Goal: Information Seeking & Learning: Learn about a topic

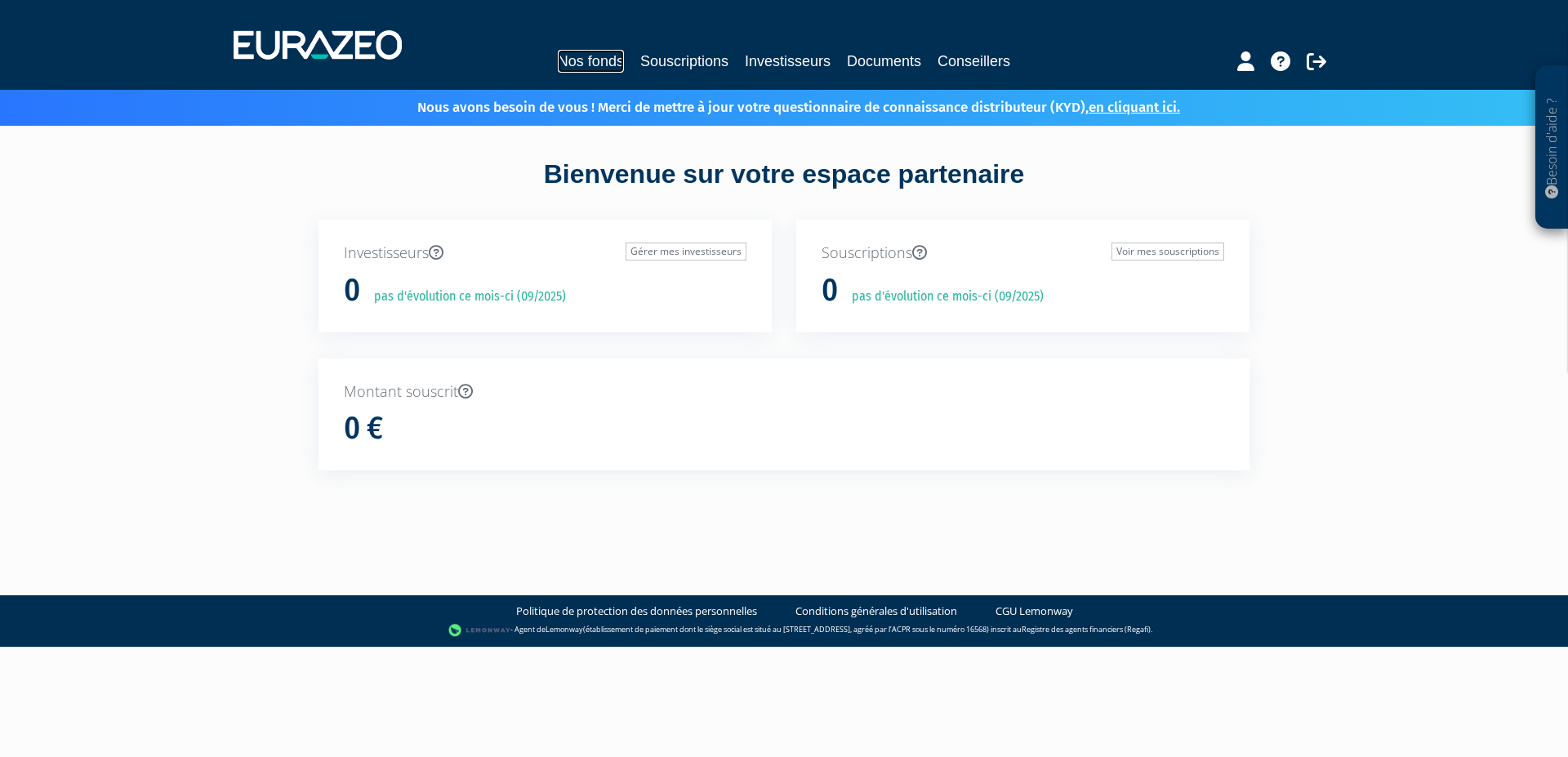
click at [604, 63] on link "Nos fonds" at bounding box center [591, 61] width 66 height 23
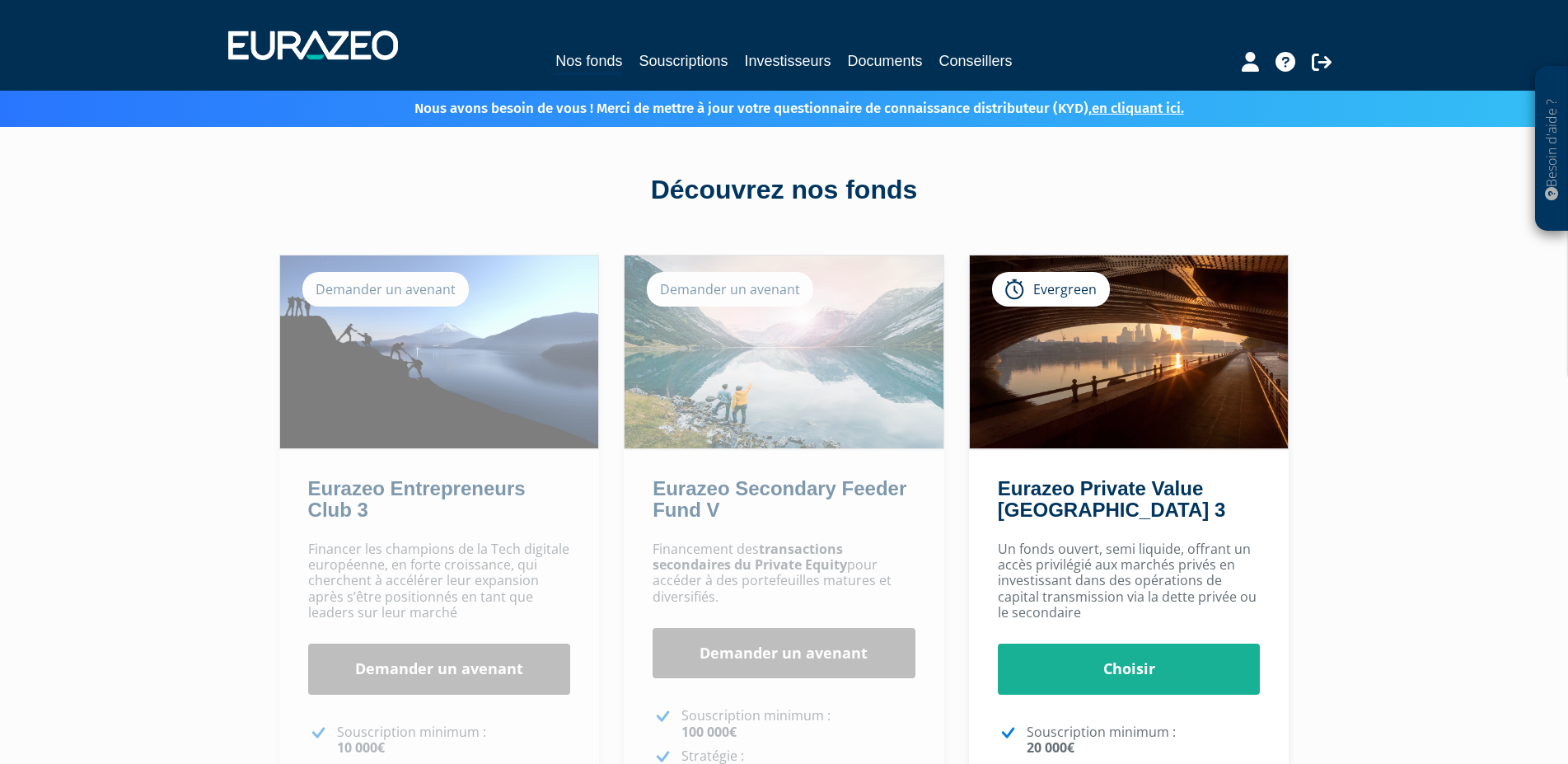
click at [1133, 521] on h2 "Eurazeo Private Value [GEOGRAPHIC_DATA] 3" at bounding box center [1126, 504] width 257 height 51
click at [1115, 403] on img at bounding box center [1130, 351] width 319 height 193
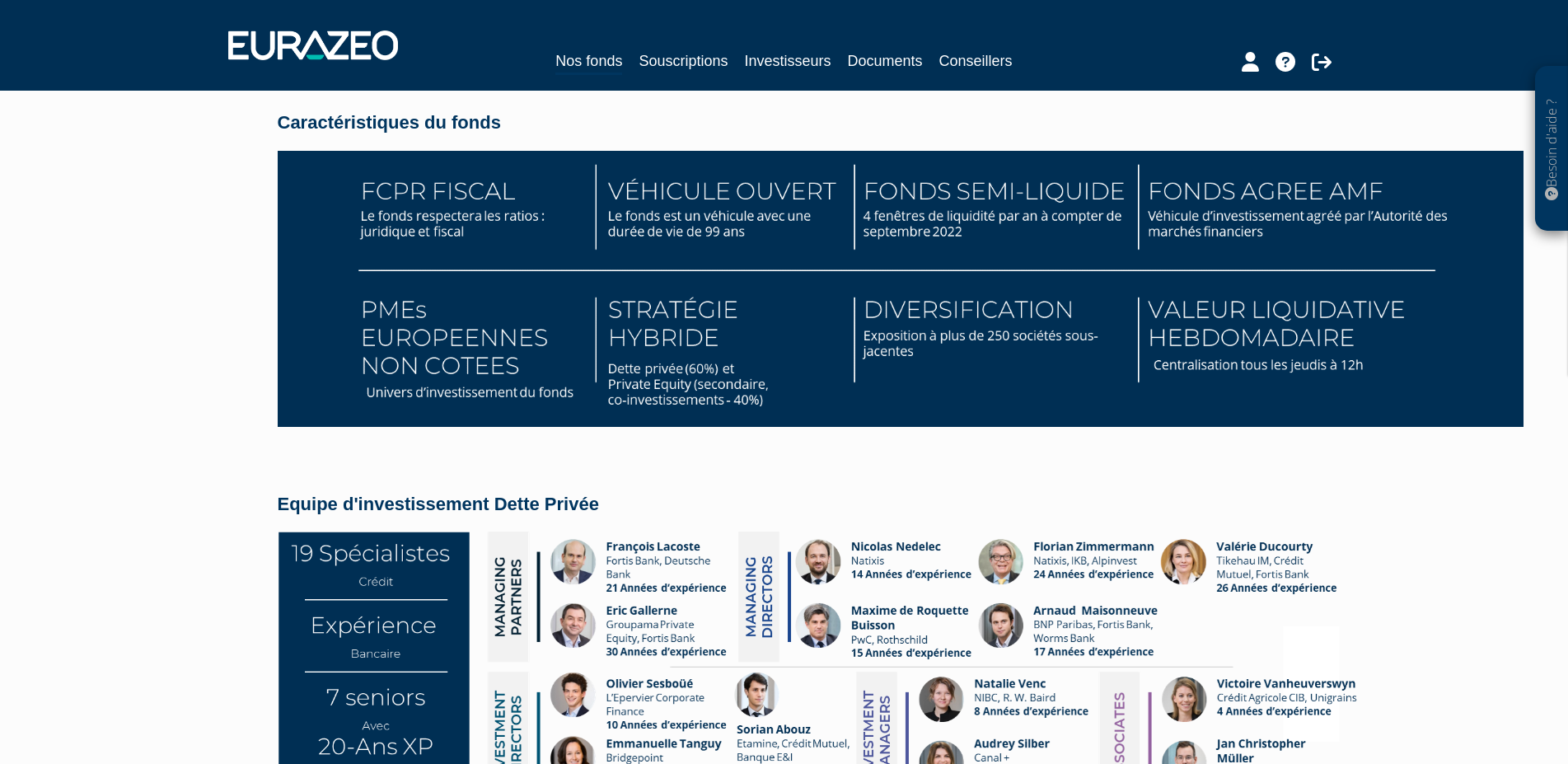
scroll to position [2773, 0]
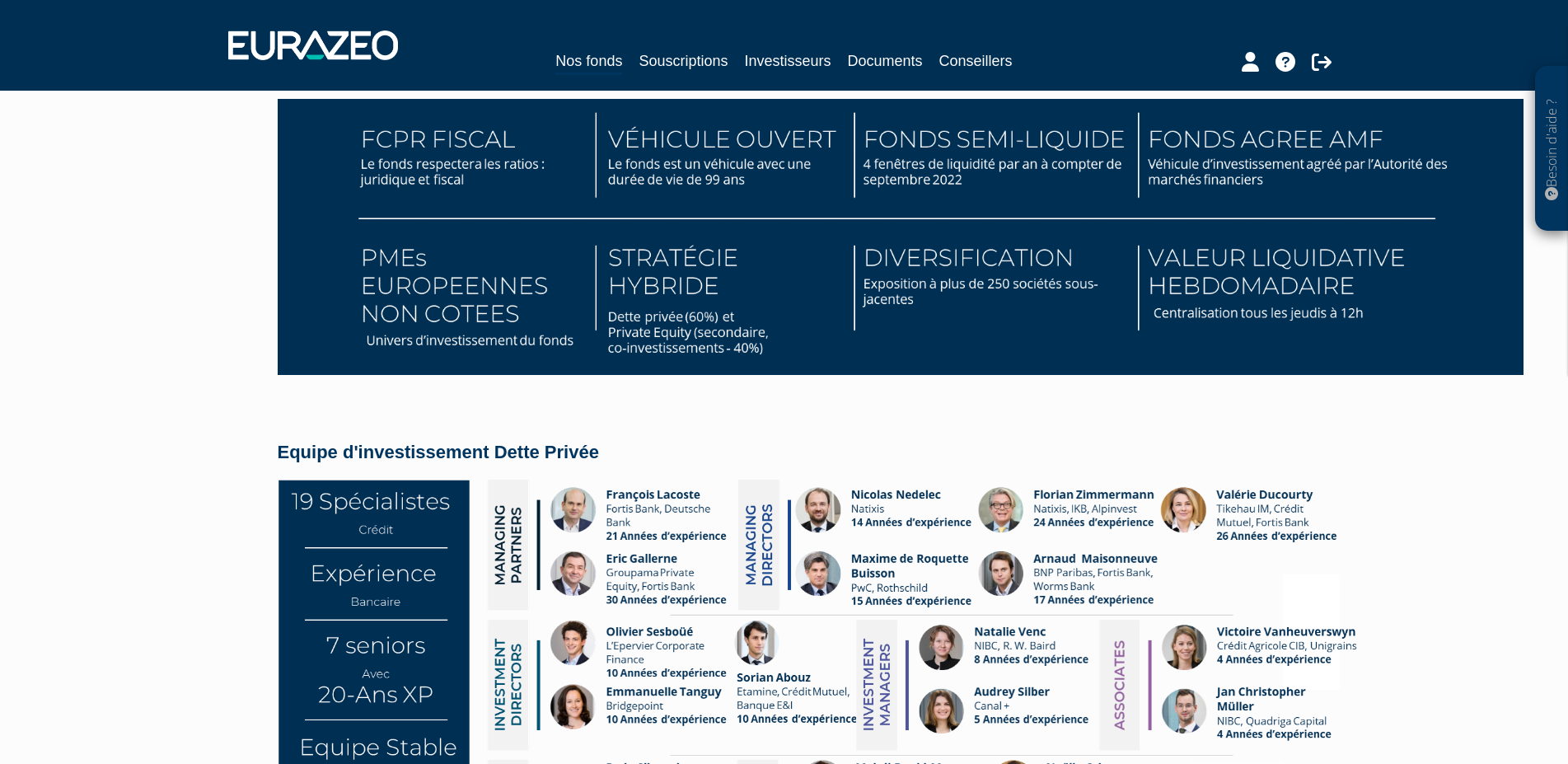
click at [244, 405] on div "Besoin d'aide ? × J'ai besoin d'aide Si vous avez une question à propos du fonc…" at bounding box center [784, 170] width 1568 height 5887
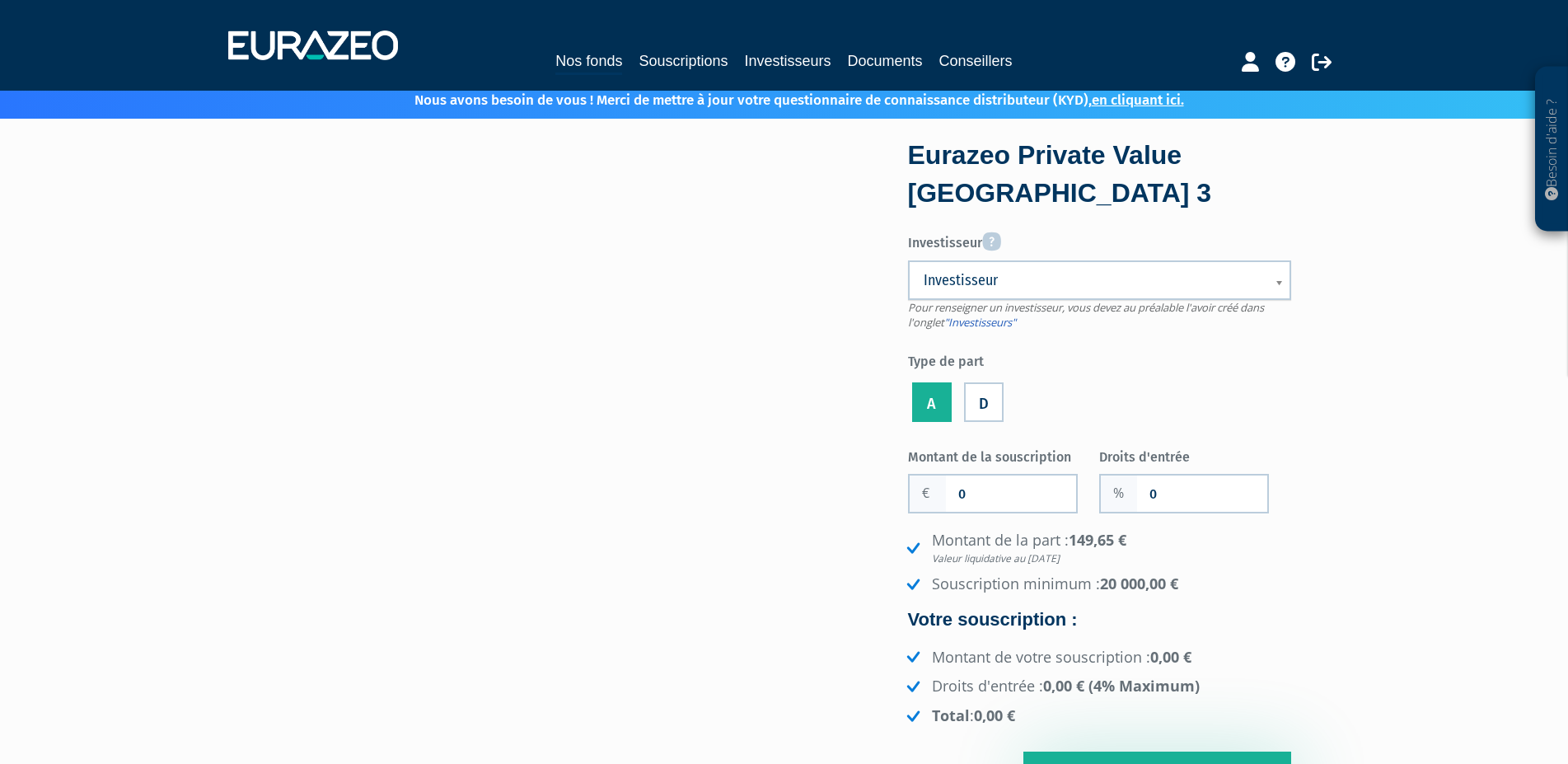
scroll to position [0, 0]
